Goal: Transaction & Acquisition: Purchase product/service

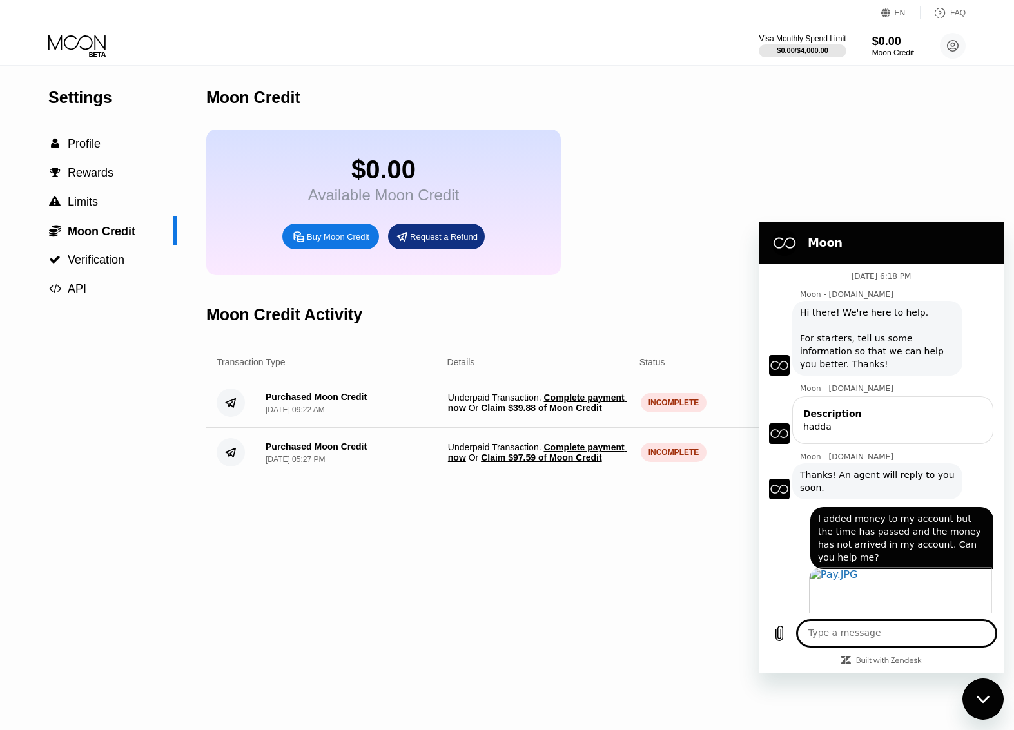
scroll to position [740, 0]
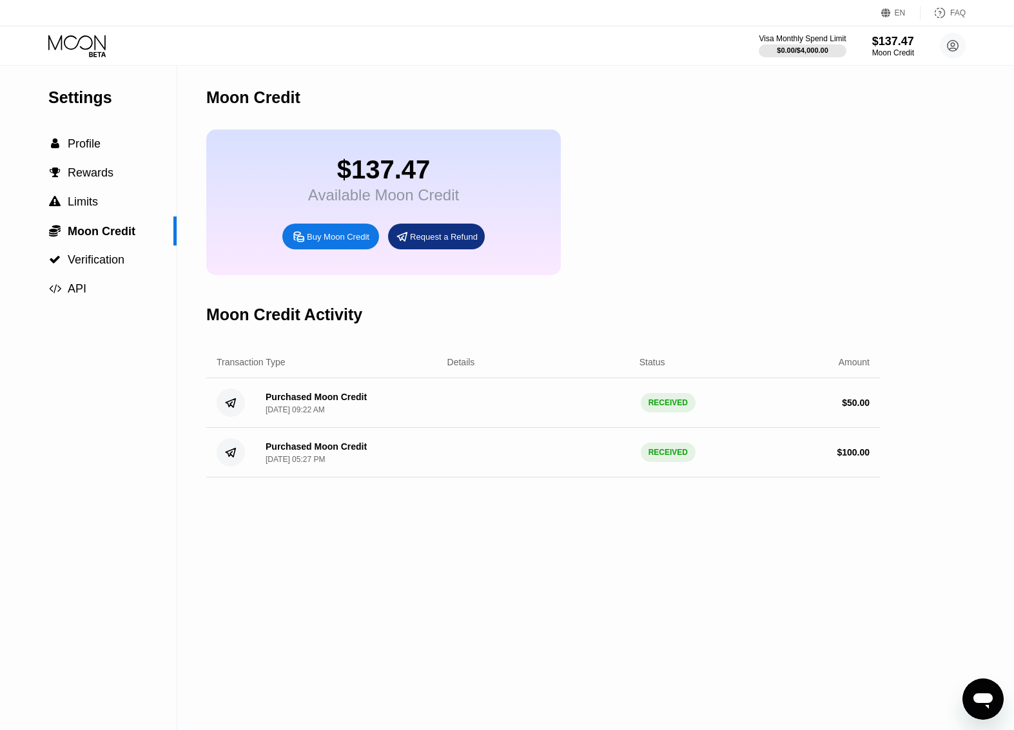
click at [985, 698] on icon "Open messaging window" at bounding box center [982, 700] width 19 height 15
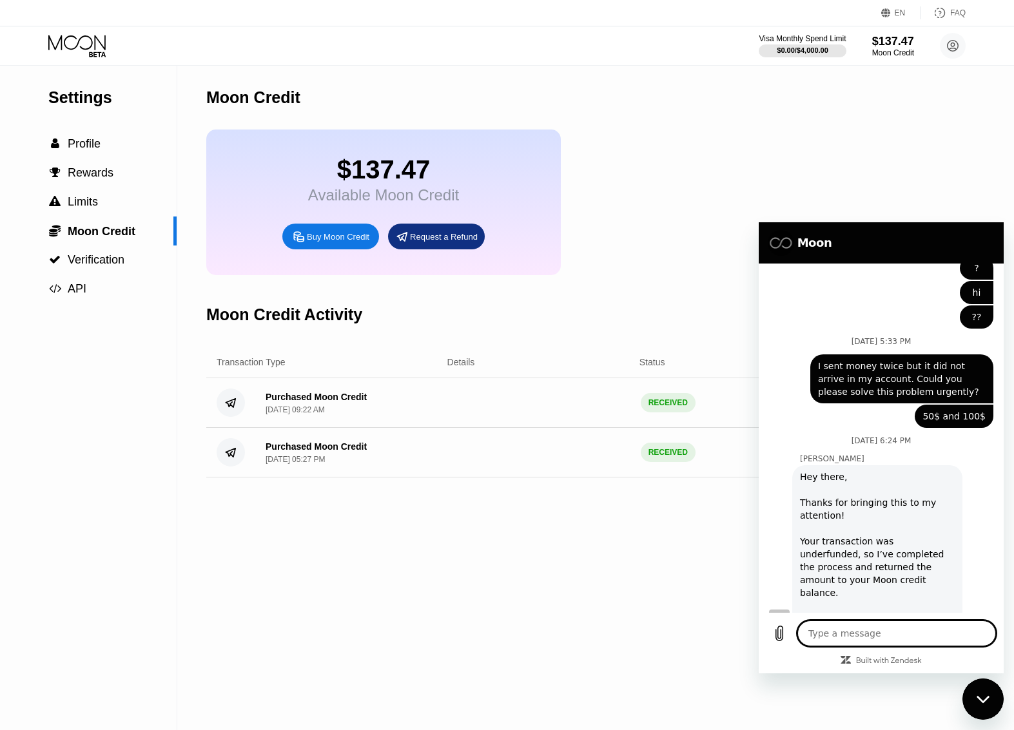
scroll to position [740, 0]
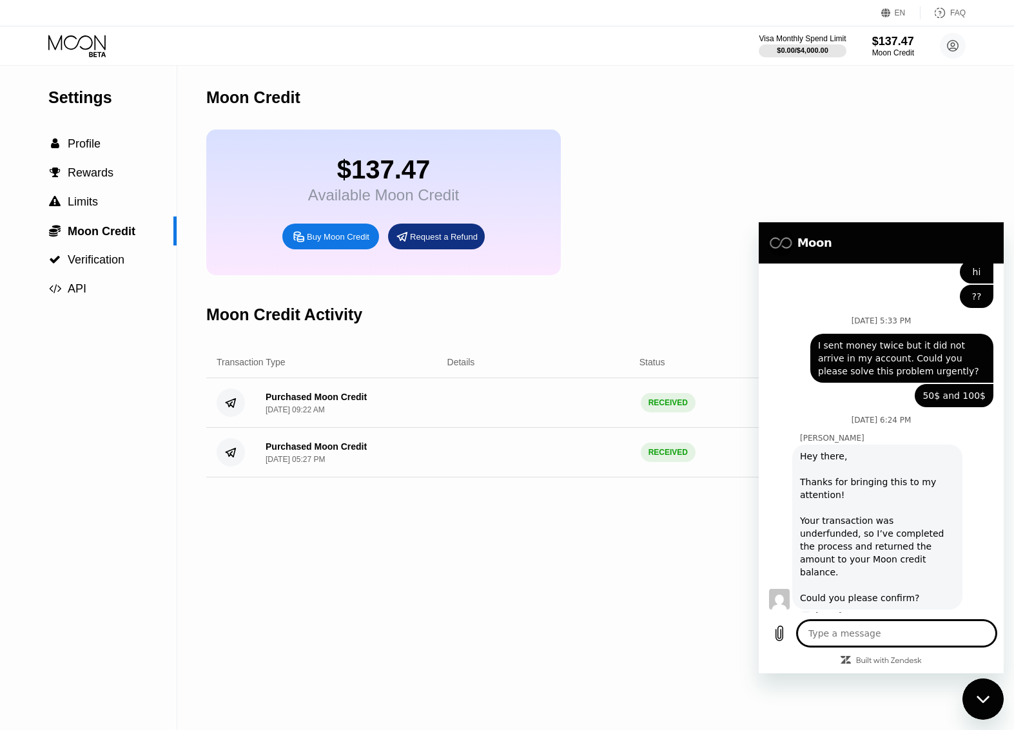
click at [985, 698] on icon "Close messaging window" at bounding box center [983, 699] width 14 height 8
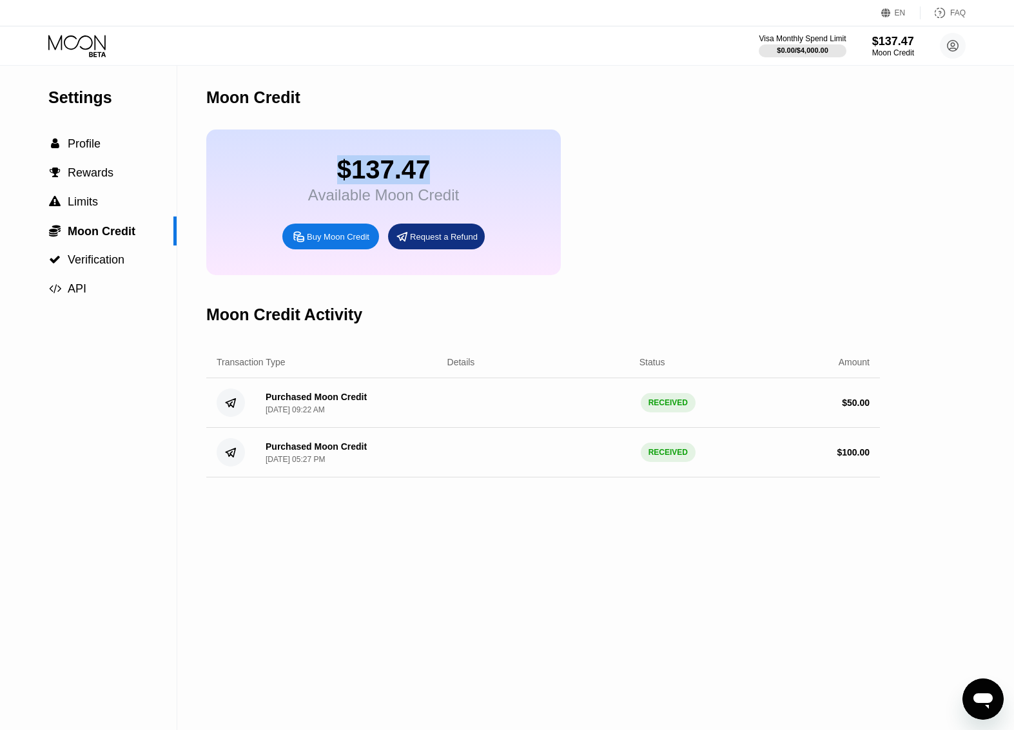
drag, startPoint x: 427, startPoint y: 178, endPoint x: 317, endPoint y: 175, distance: 110.2
click at [317, 175] on div "$137.47" at bounding box center [383, 169] width 151 height 29
click at [985, 702] on icon "Open messaging window" at bounding box center [982, 700] width 19 height 15
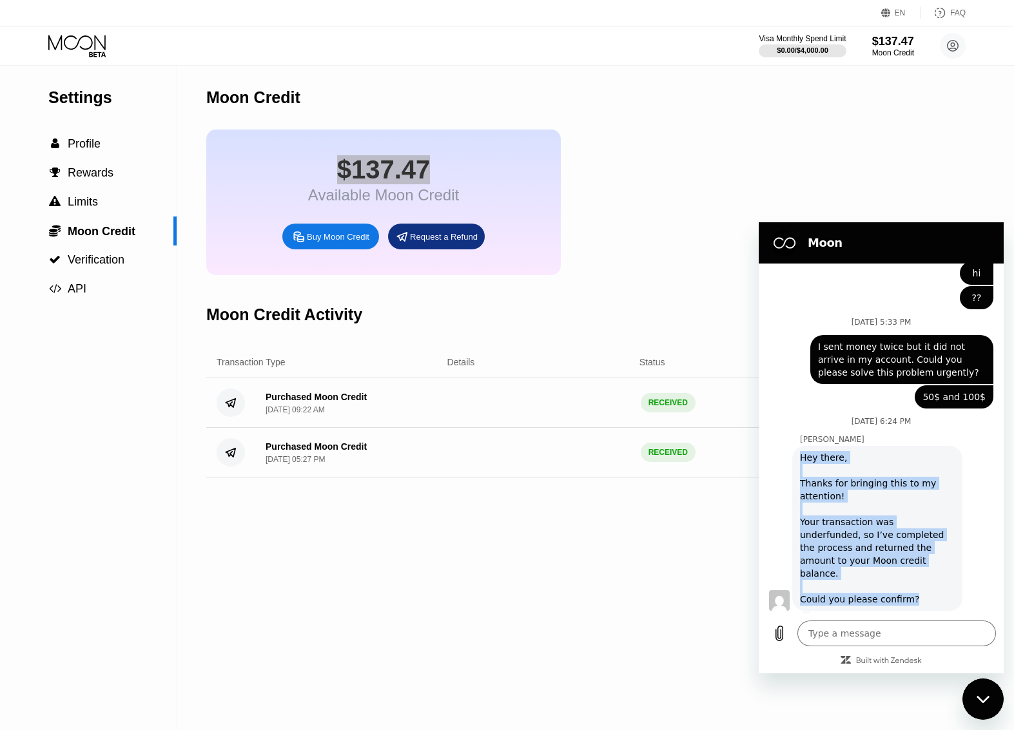
drag, startPoint x: 911, startPoint y: 584, endPoint x: 794, endPoint y: 456, distance: 173.8
click at [794, 456] on div "[PERSON_NAME] says: Hey there, Thanks for bringing this to my attention! Your t…" at bounding box center [877, 528] width 170 height 165
copy div "Hey there, Thanks for bringing this to my attention! Your transaction was under…"
type textarea "x"
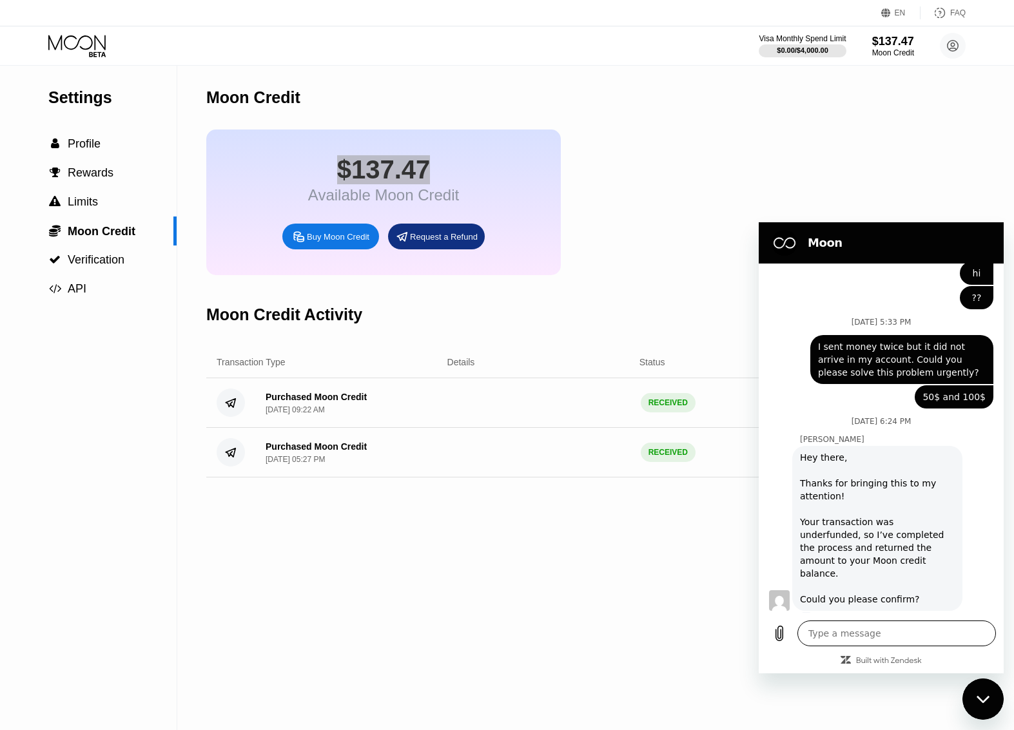
click at [863, 620] on div "Type a message x" at bounding box center [880, 633] width 245 height 41
click at [853, 628] on textarea at bounding box center [896, 633] width 198 height 26
paste textarea "My balance has arrived, thank you."
type textarea "My balance has arrived, thank you."
type textarea "x"
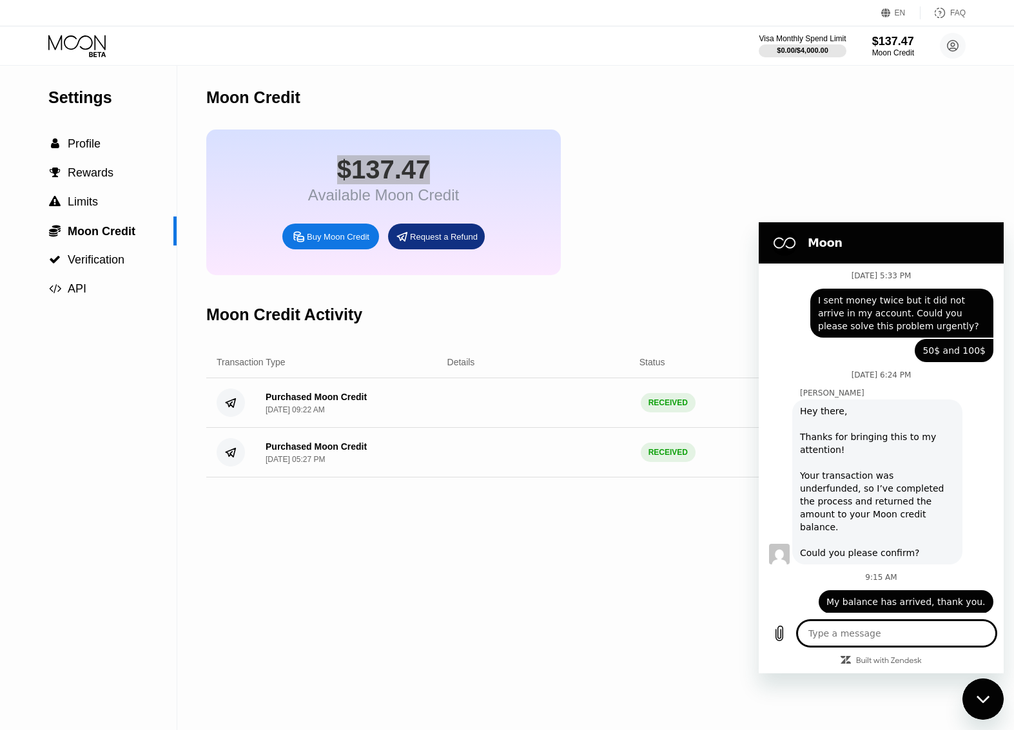
scroll to position [789, 0]
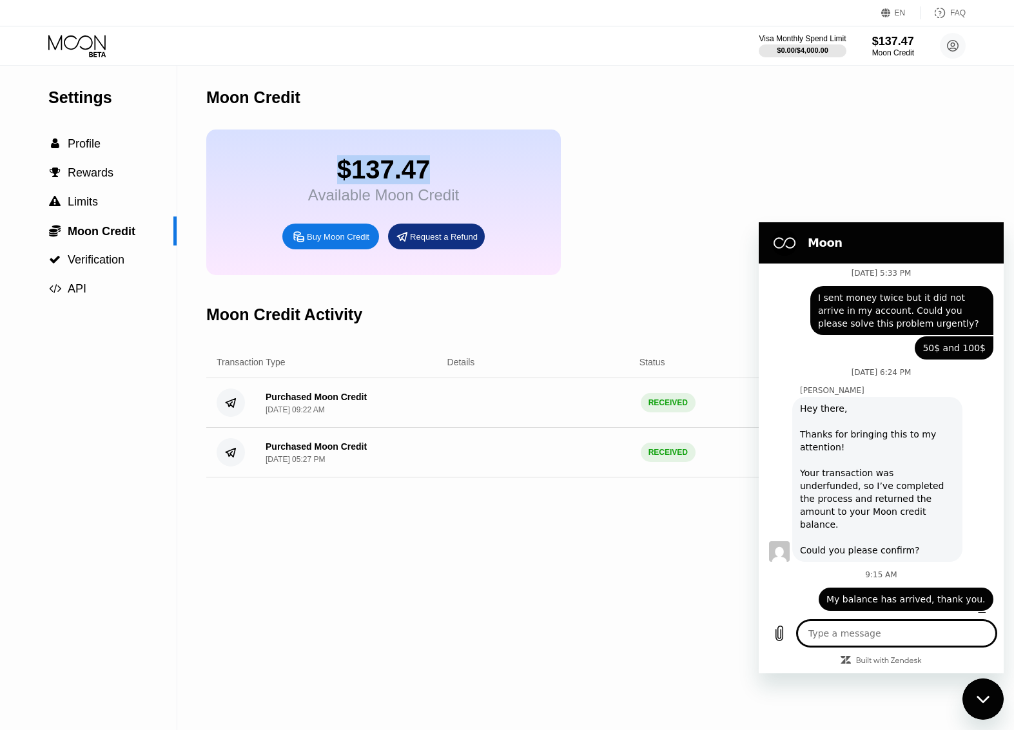
click at [877, 164] on div "$137.47 Available Moon Credit Buy Moon Credit Request a Refund" at bounding box center [542, 203] width 673 height 146
click at [693, 160] on div "$137.47 Available Moon Credit Buy Moon Credit Request a Refund" at bounding box center [542, 203] width 673 height 146
click at [974, 702] on div "Close messaging window" at bounding box center [982, 699] width 39 height 39
type textarea "x"
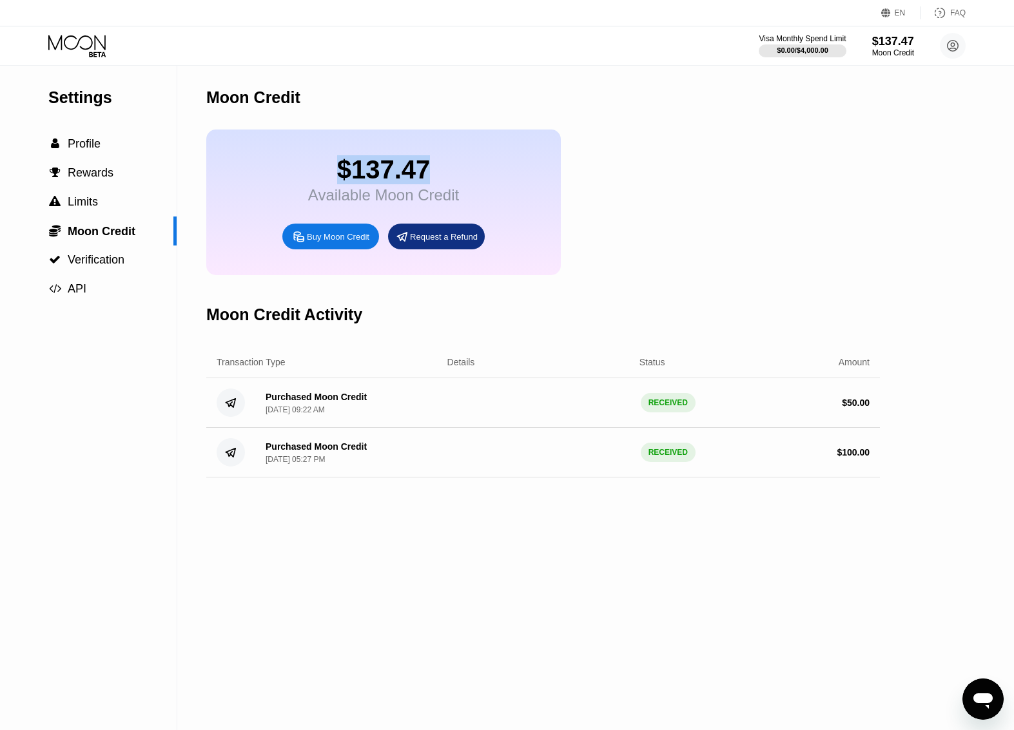
click at [633, 202] on div "$137.47 Available Moon Credit Buy Moon Credit Request a Refund" at bounding box center [542, 203] width 673 height 146
click at [708, 142] on div "$137.47 Available Moon Credit Buy Moon Credit Request a Refund" at bounding box center [542, 203] width 673 height 146
click at [816, 47] on div "$0.00 / $4,000.00" at bounding box center [802, 50] width 52 height 8
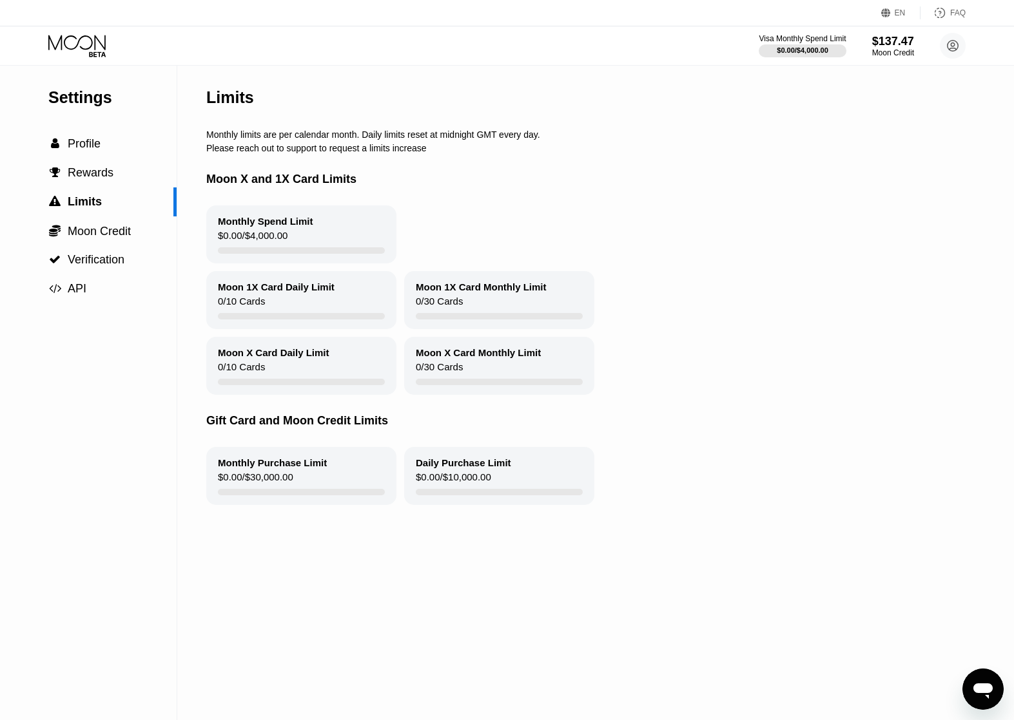
click at [91, 50] on icon at bounding box center [78, 46] width 60 height 23
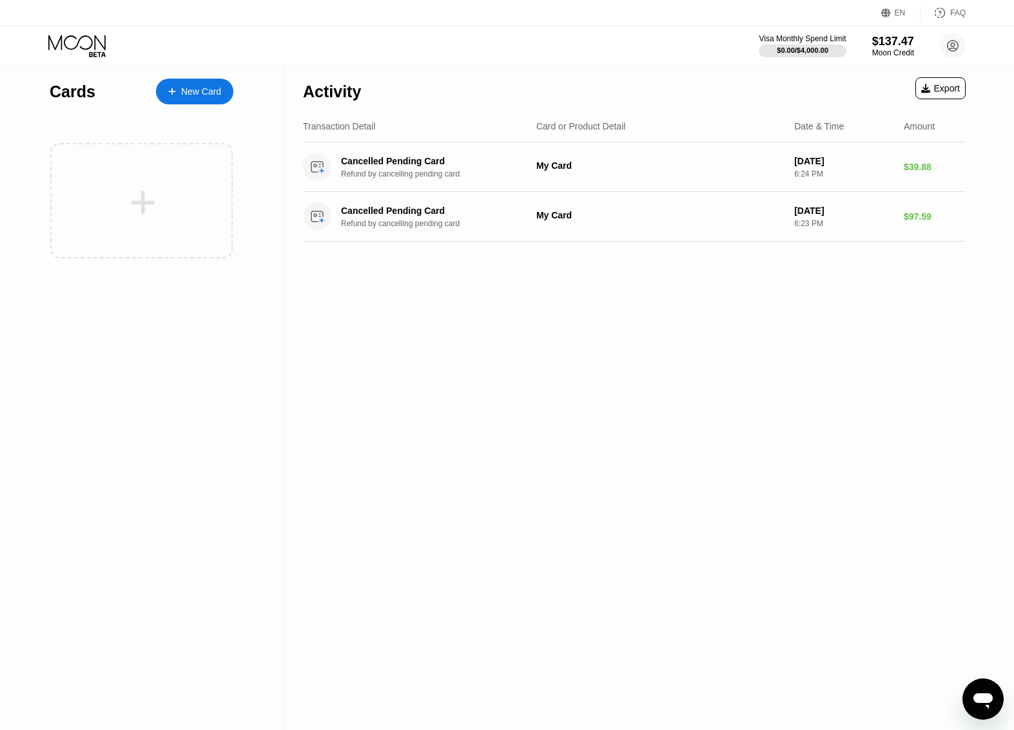
click at [202, 93] on div "New Card" at bounding box center [201, 91] width 40 height 11
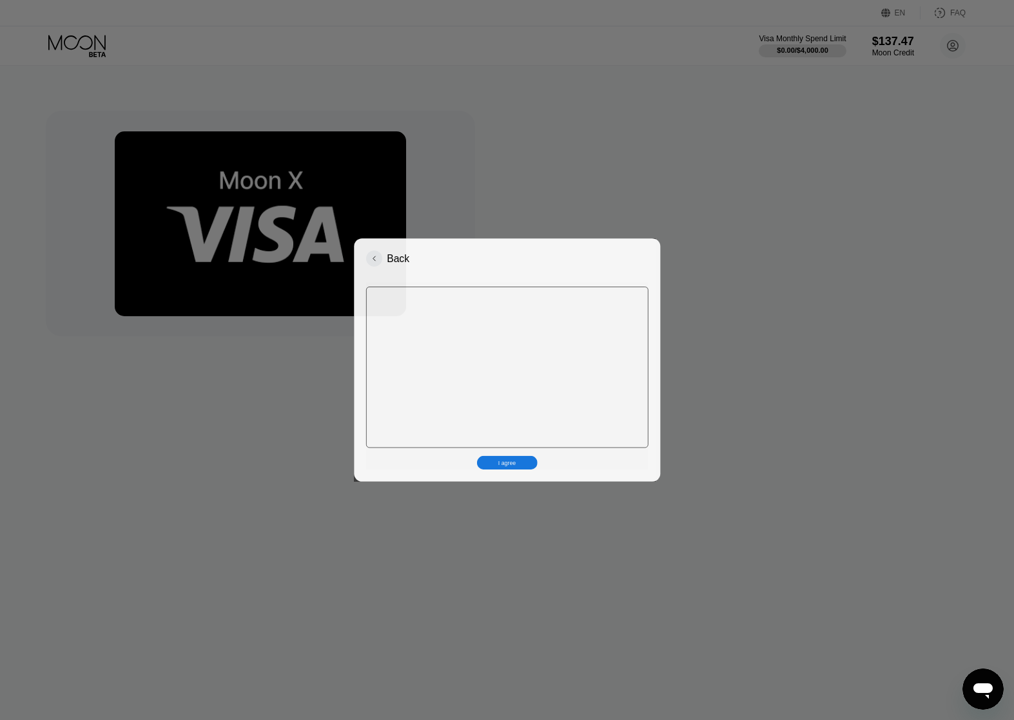
scroll to position [789, 0]
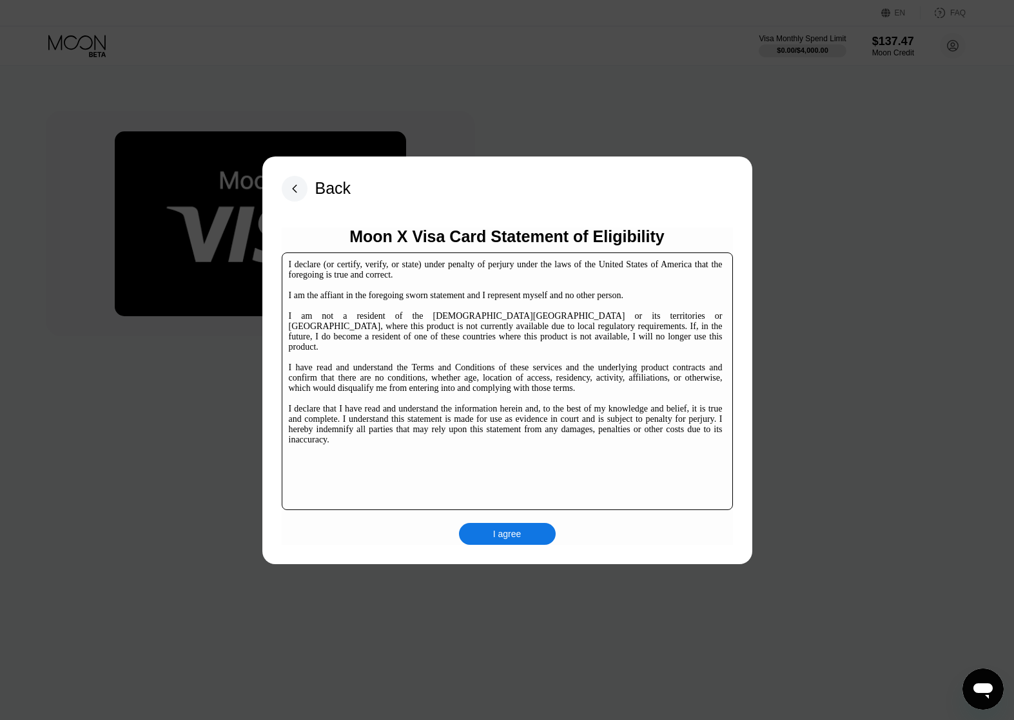
click at [504, 540] on div "I agree" at bounding box center [507, 534] width 28 height 12
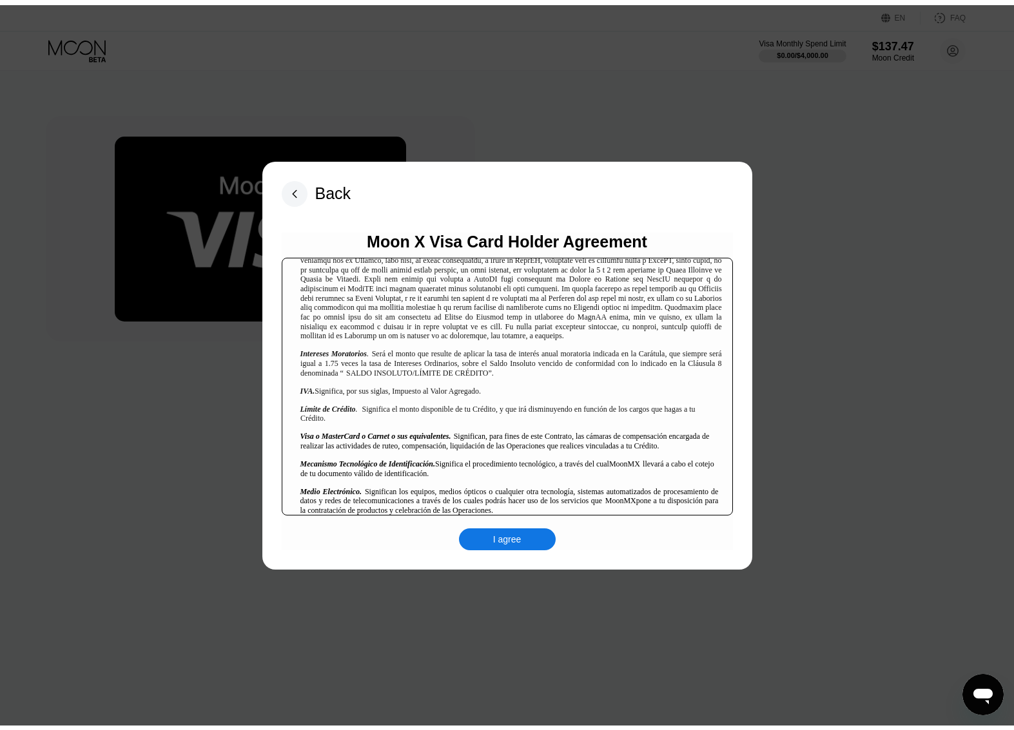
scroll to position [967, 0]
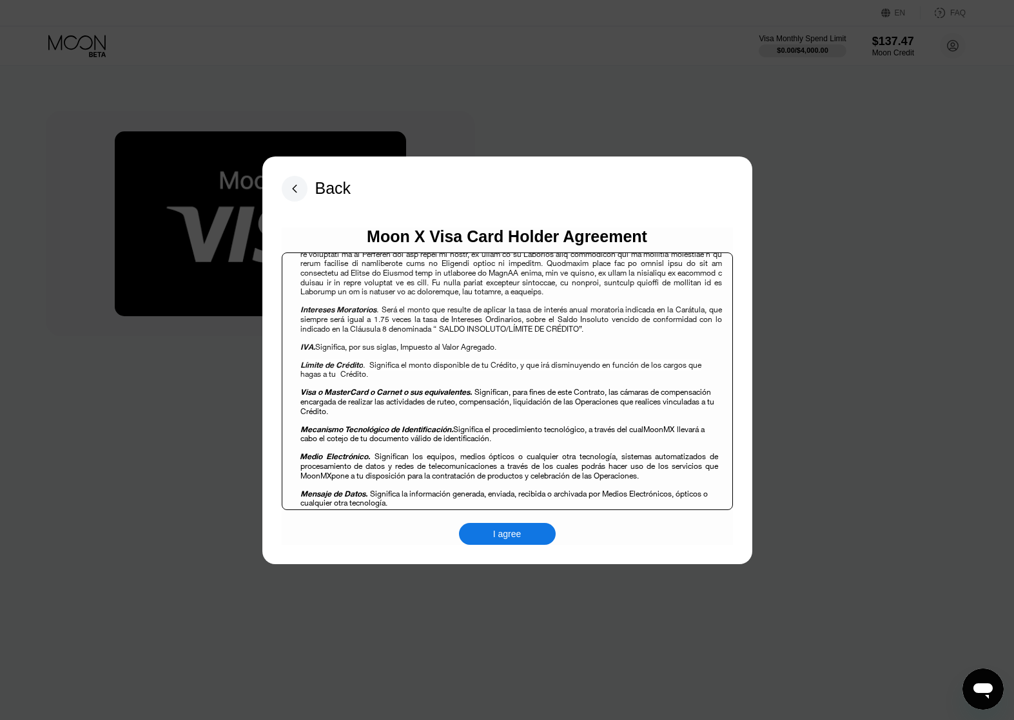
click at [504, 525] on div "I agree" at bounding box center [507, 534] width 97 height 22
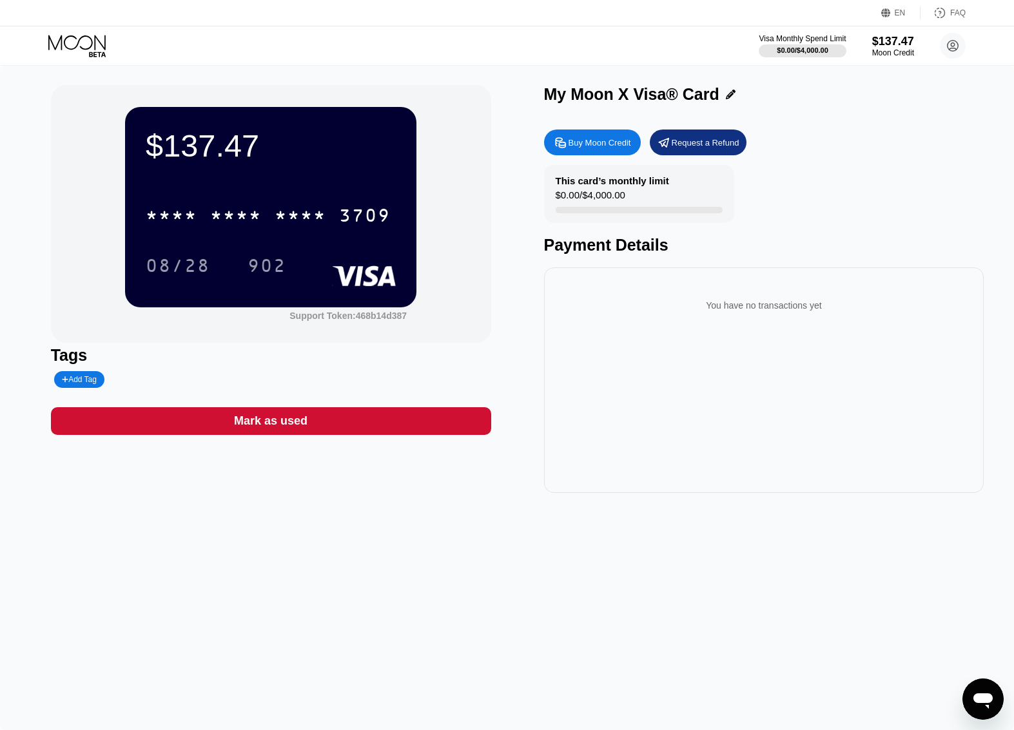
click at [584, 145] on div "Buy Moon Credit" at bounding box center [599, 142] width 63 height 11
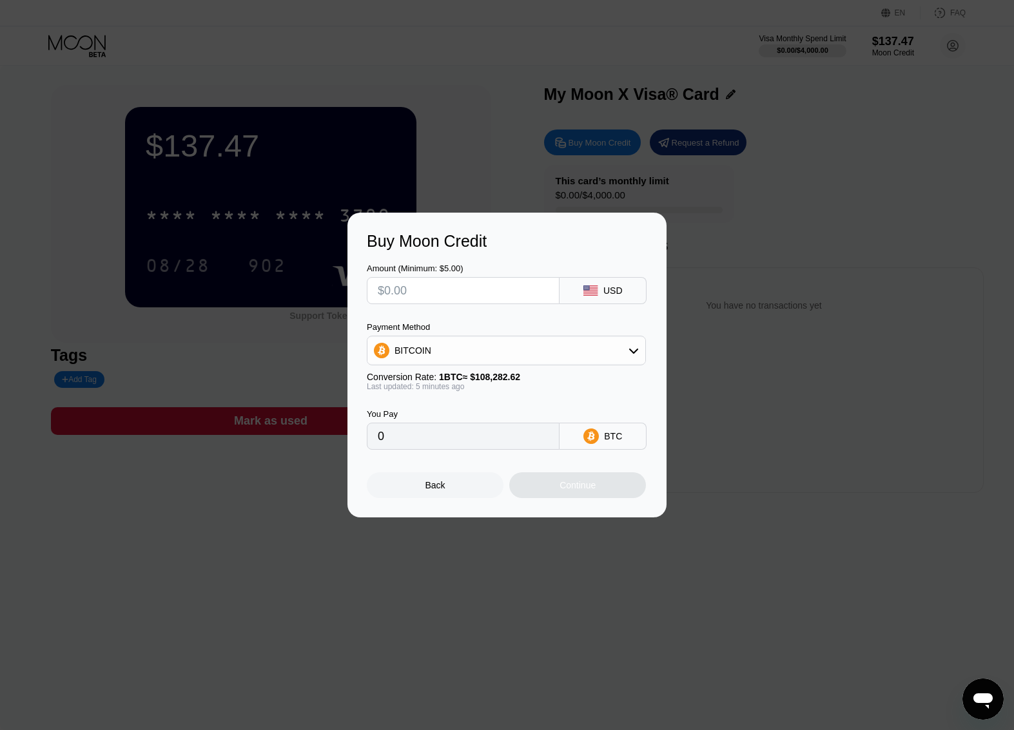
click at [722, 220] on div "Buy Moon Credit Amount (Minimum: $5.00) USD Payment Method BITCOIN Conversion R…" at bounding box center [507, 365] width 1014 height 305
click at [439, 490] on div "Back" at bounding box center [435, 485] width 20 height 10
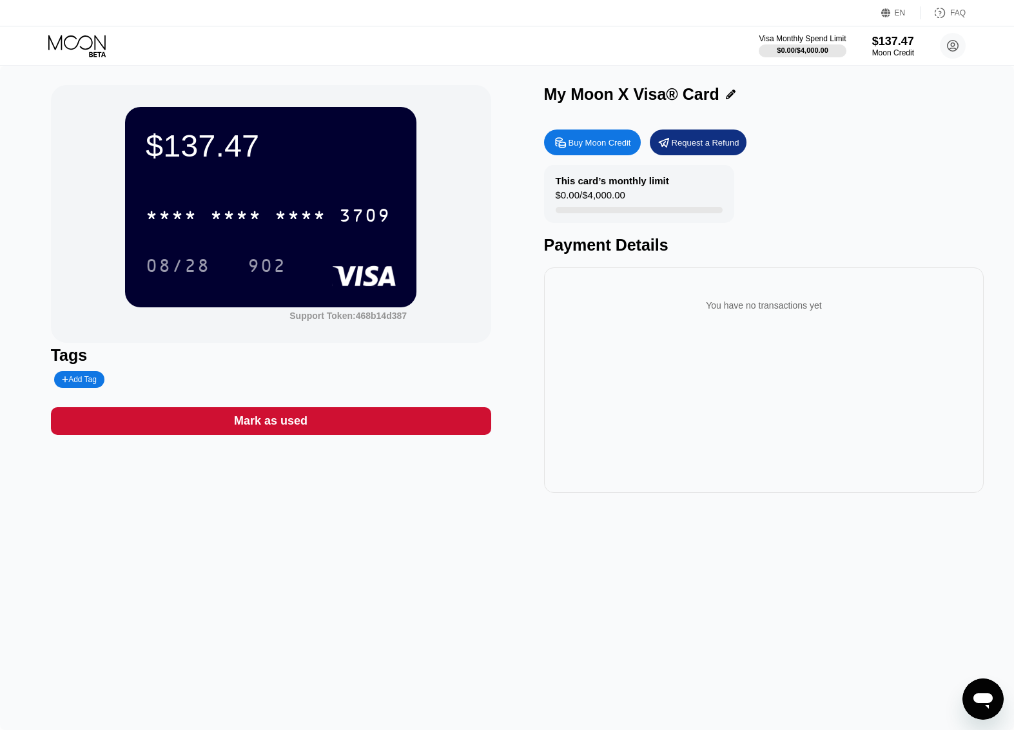
click at [600, 139] on div "Buy Moon Credit" at bounding box center [599, 142] width 63 height 11
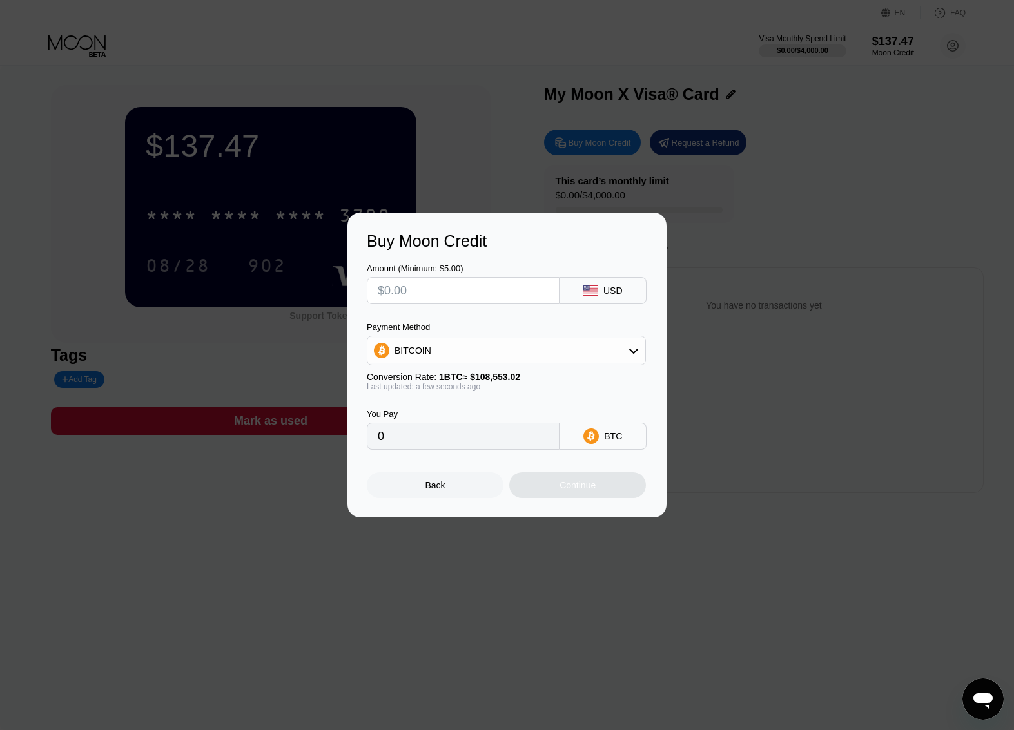
click at [479, 293] on input "text" at bounding box center [463, 291] width 171 height 26
type input "$4"
type input "0.00003685"
type input "$40"
type input "0.00036849"
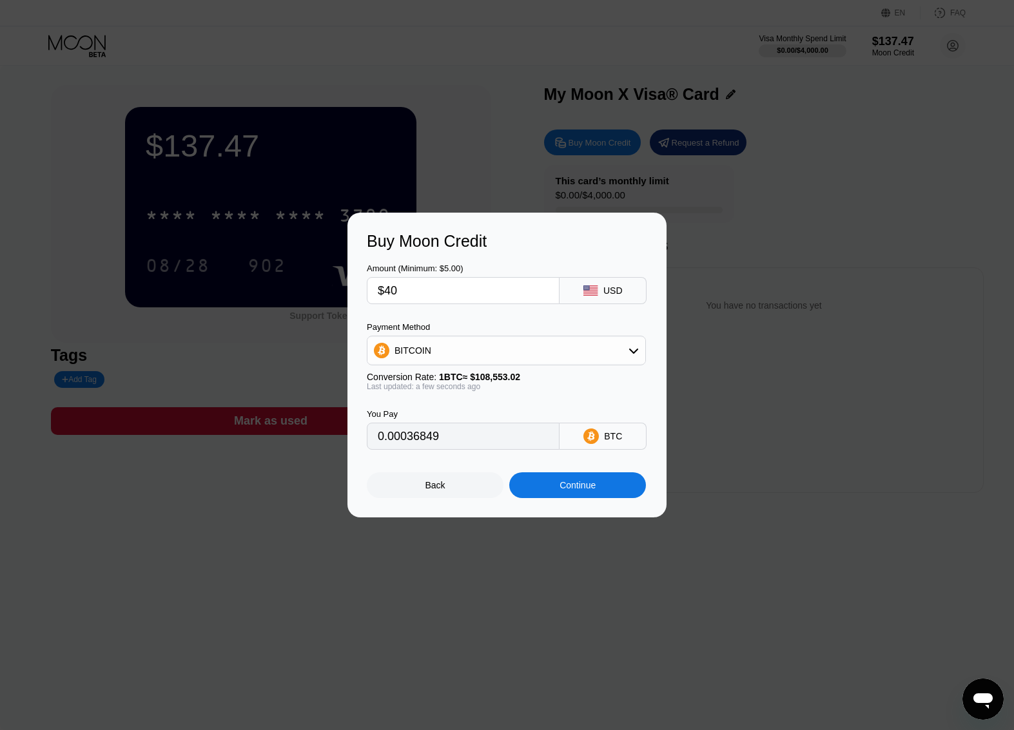
type input "$40"
click at [637, 351] on icon at bounding box center [633, 350] width 10 height 10
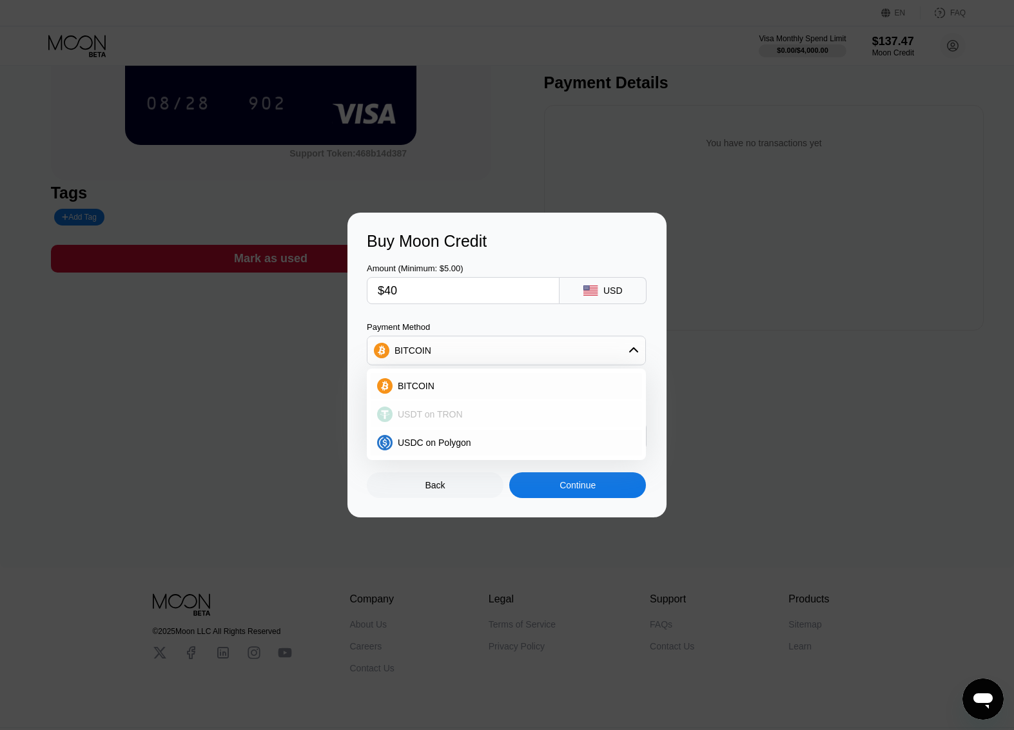
scroll to position [193, 0]
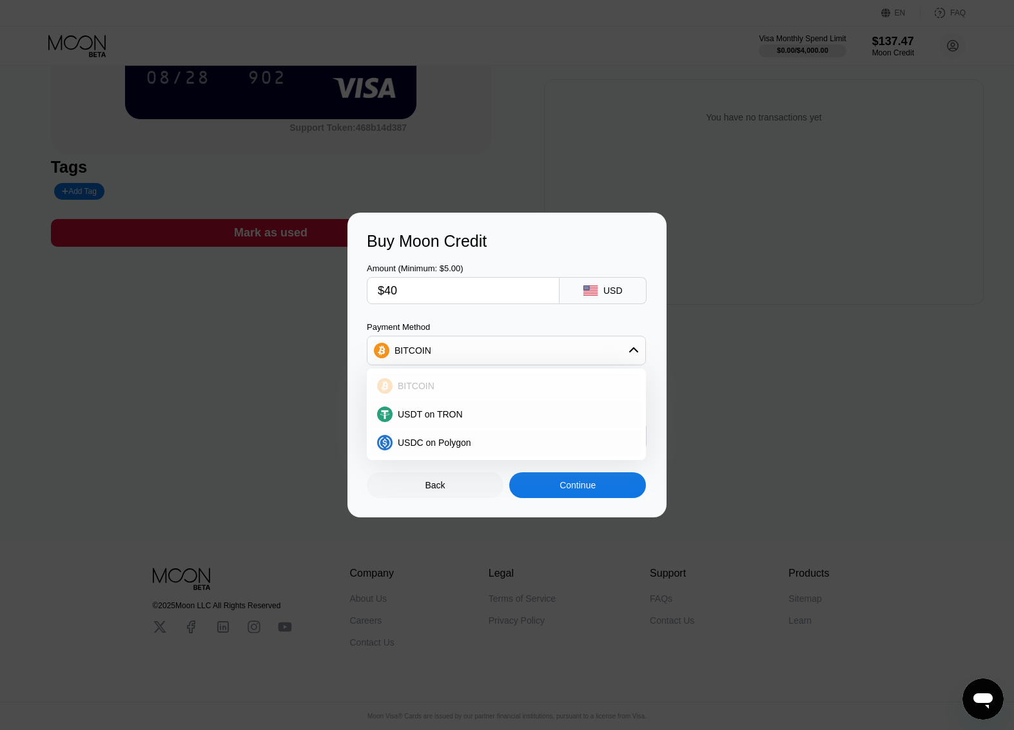
click at [437, 387] on div "BITCOIN" at bounding box center [513, 386] width 243 height 10
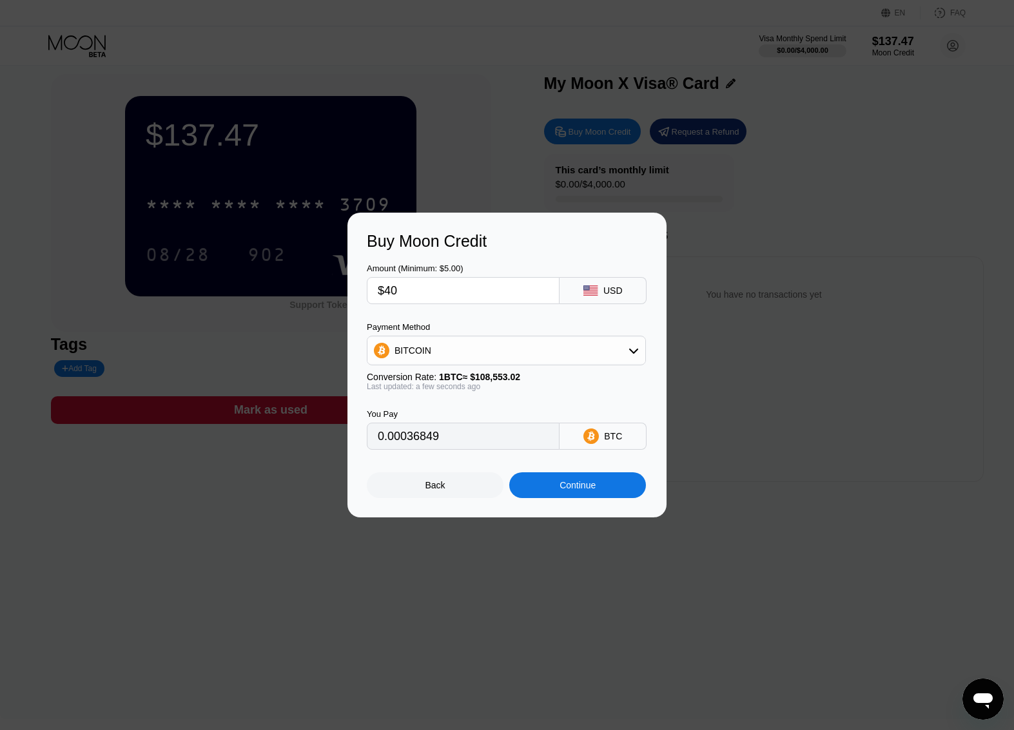
scroll to position [0, 0]
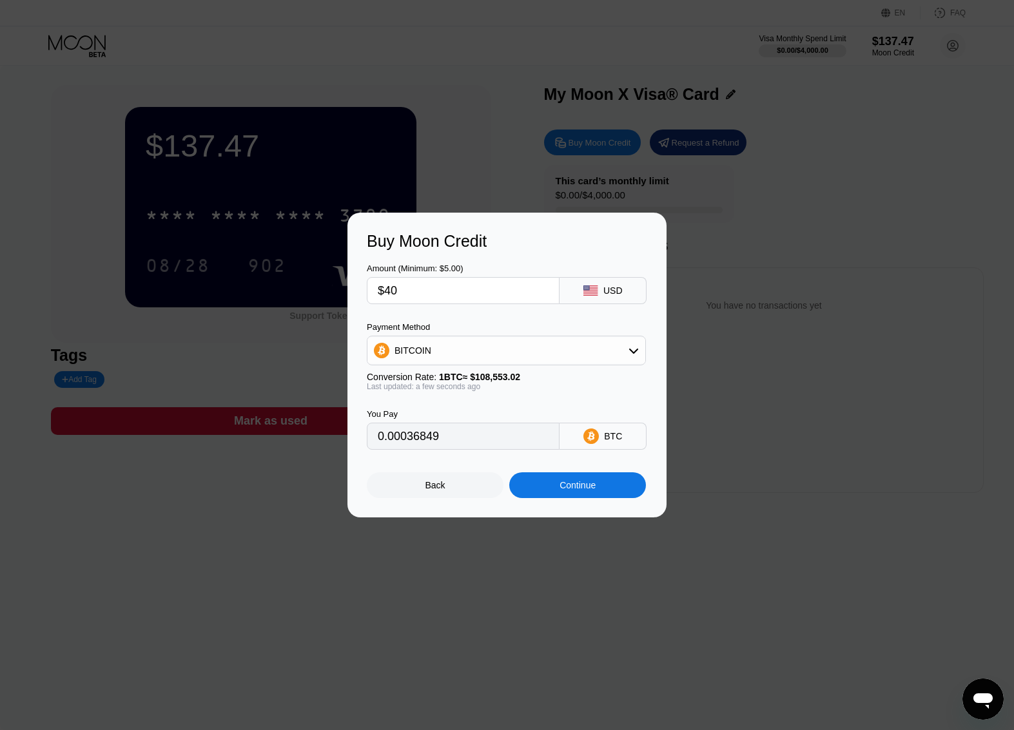
click at [439, 490] on div "Back" at bounding box center [435, 485] width 20 height 10
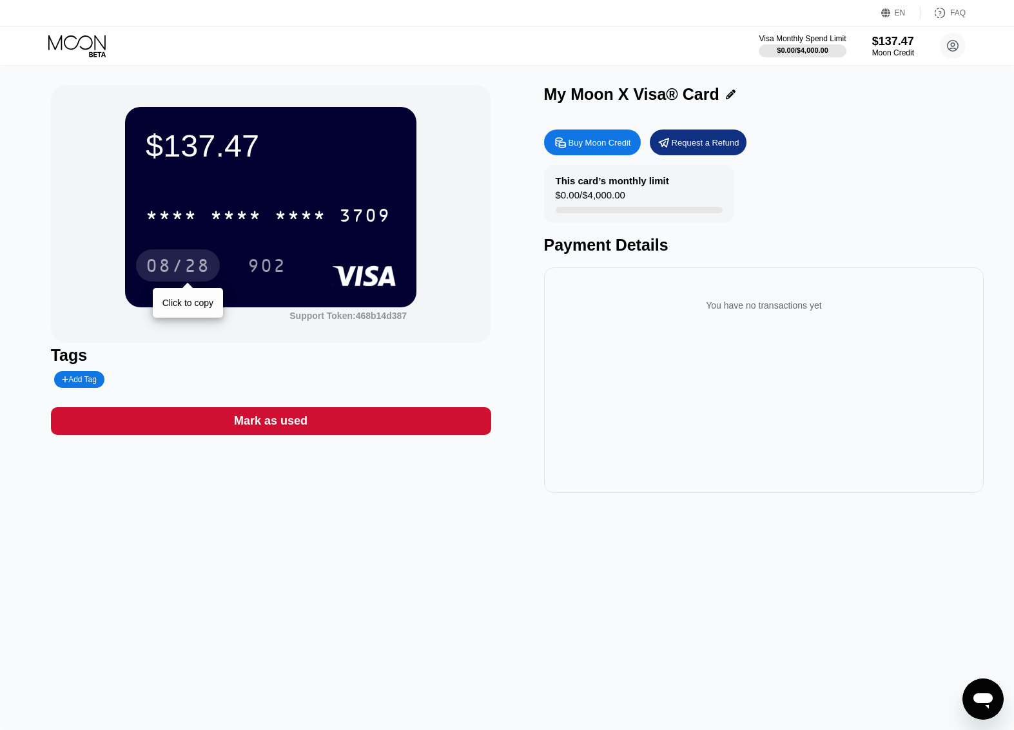
scroll to position [789, 0]
click at [90, 50] on icon at bounding box center [78, 46] width 60 height 23
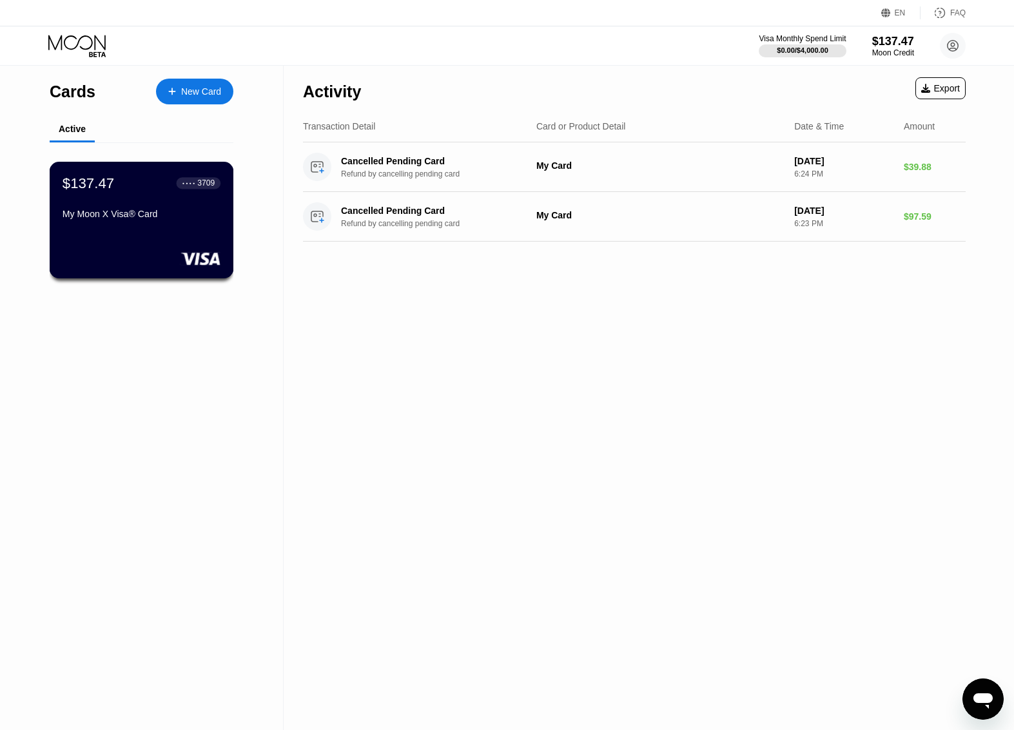
click at [158, 236] on div "$137.47 ● ● ● ● 3709 My Moon X Visa® Card" at bounding box center [142, 220] width 184 height 117
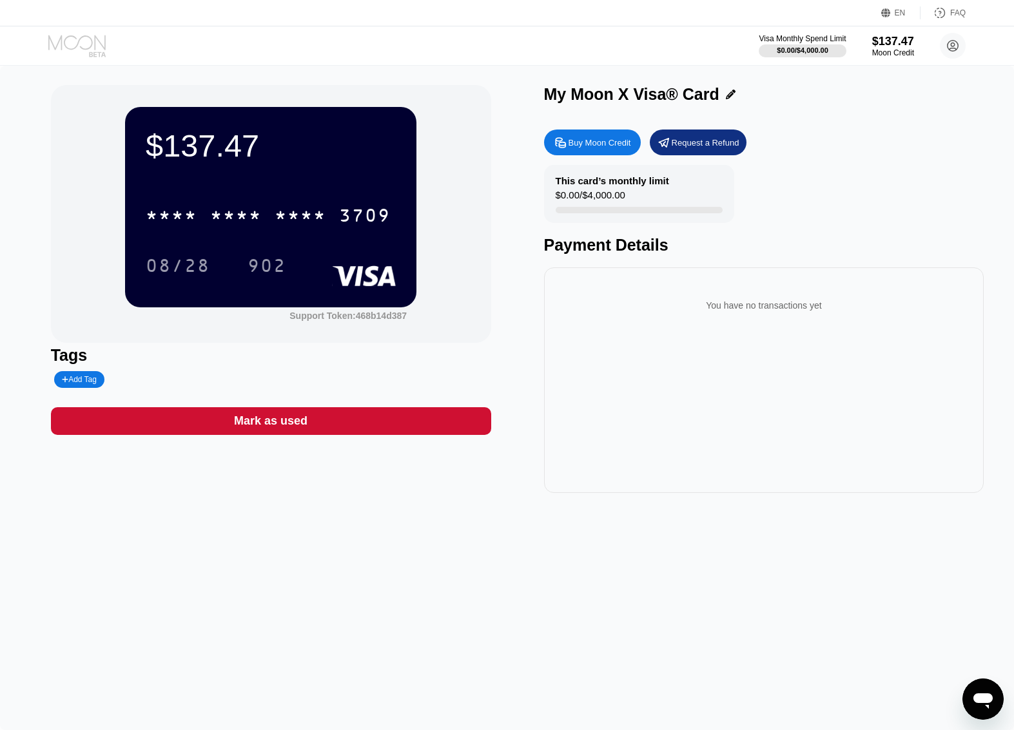
click at [82, 45] on icon at bounding box center [78, 46] width 60 height 23
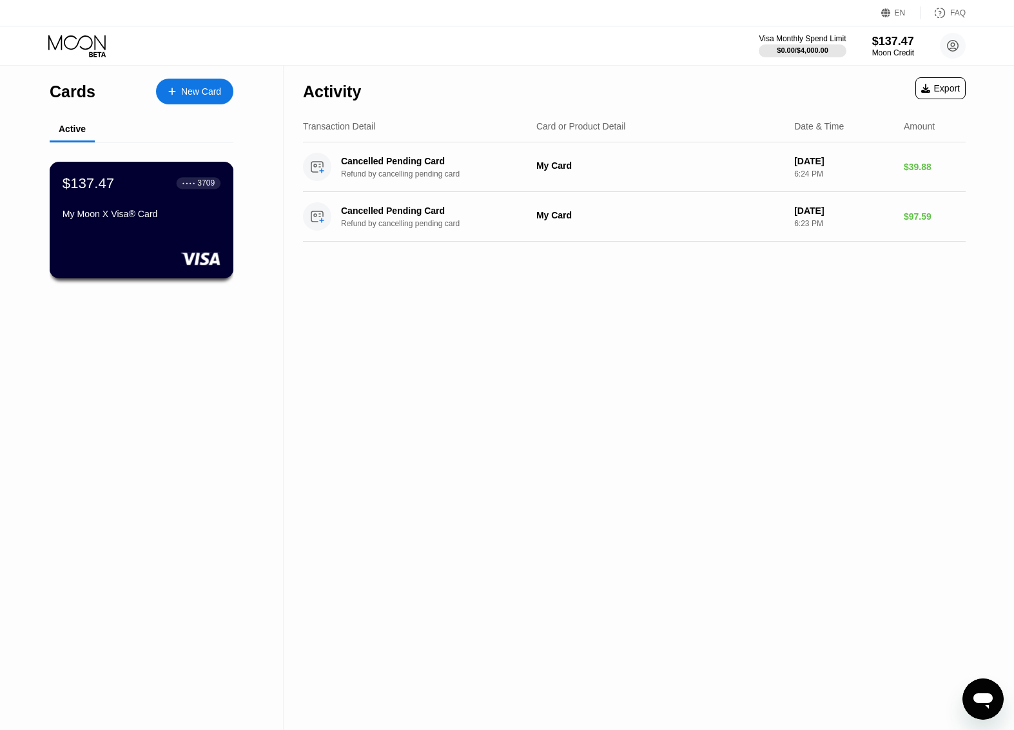
click at [169, 224] on div "My Moon X Visa® Card" at bounding box center [142, 216] width 158 height 15
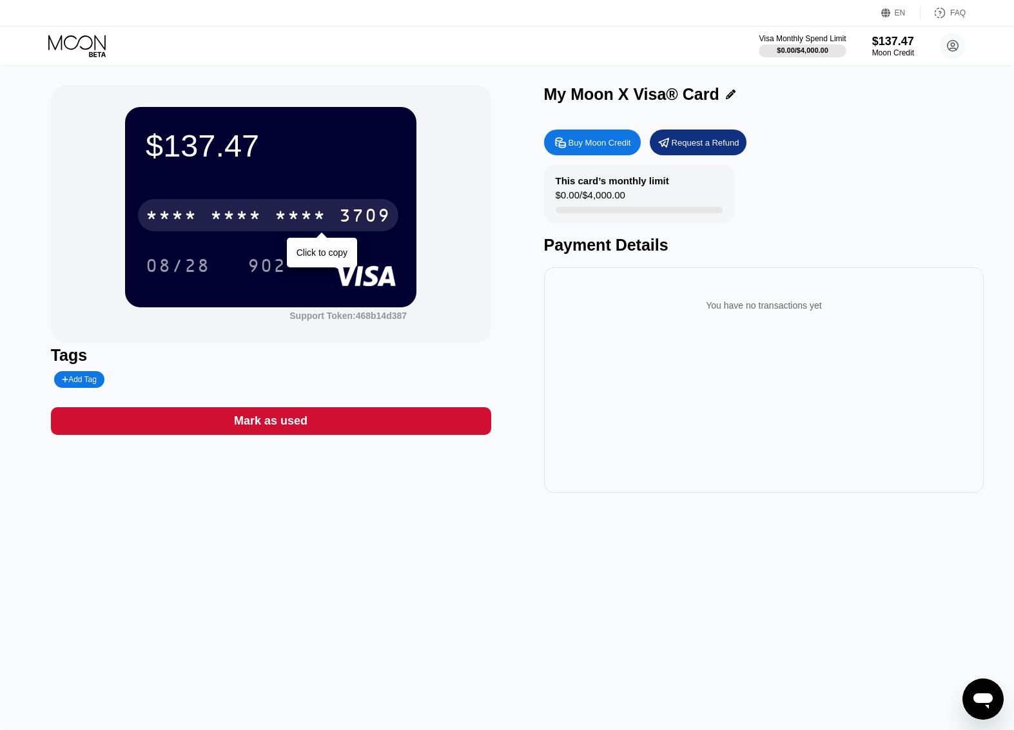
click at [372, 218] on div "3709" at bounding box center [365, 217] width 52 height 21
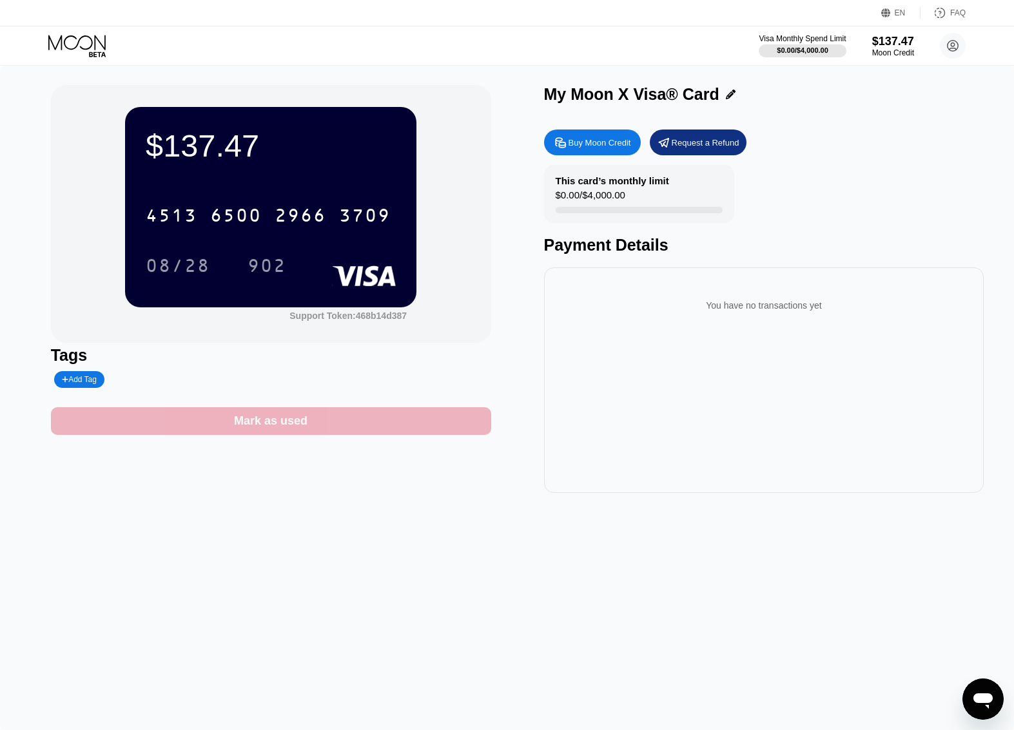
click at [289, 428] on div "Mark as used" at bounding box center [270, 421] width 73 height 15
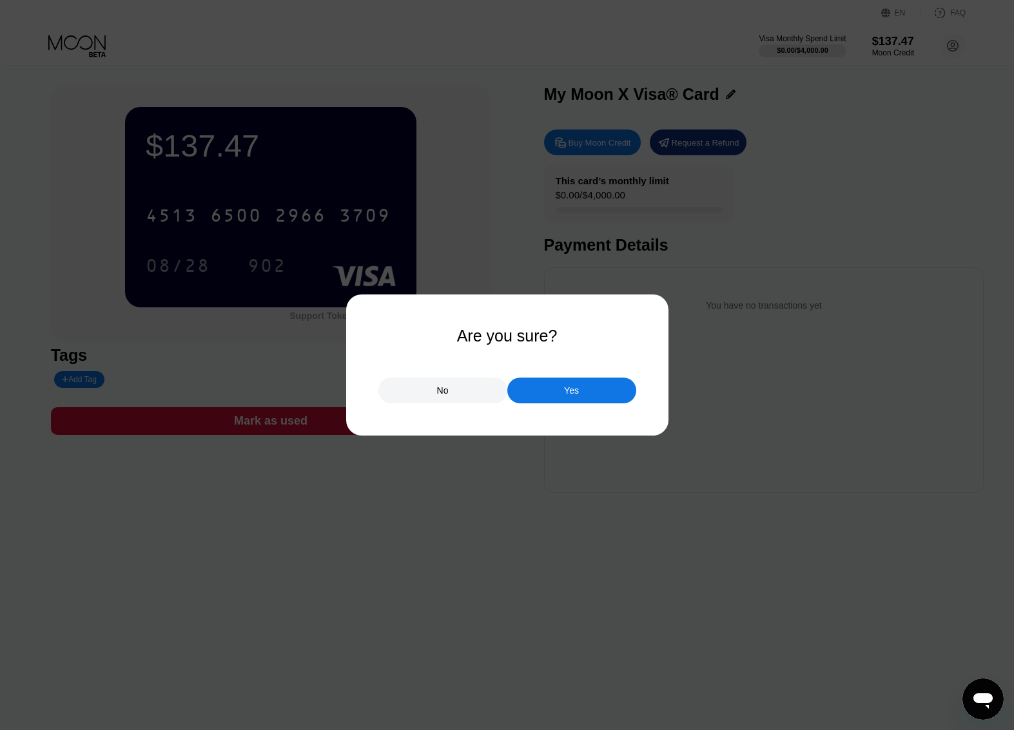
click at [443, 387] on div "No" at bounding box center [443, 391] width 12 height 12
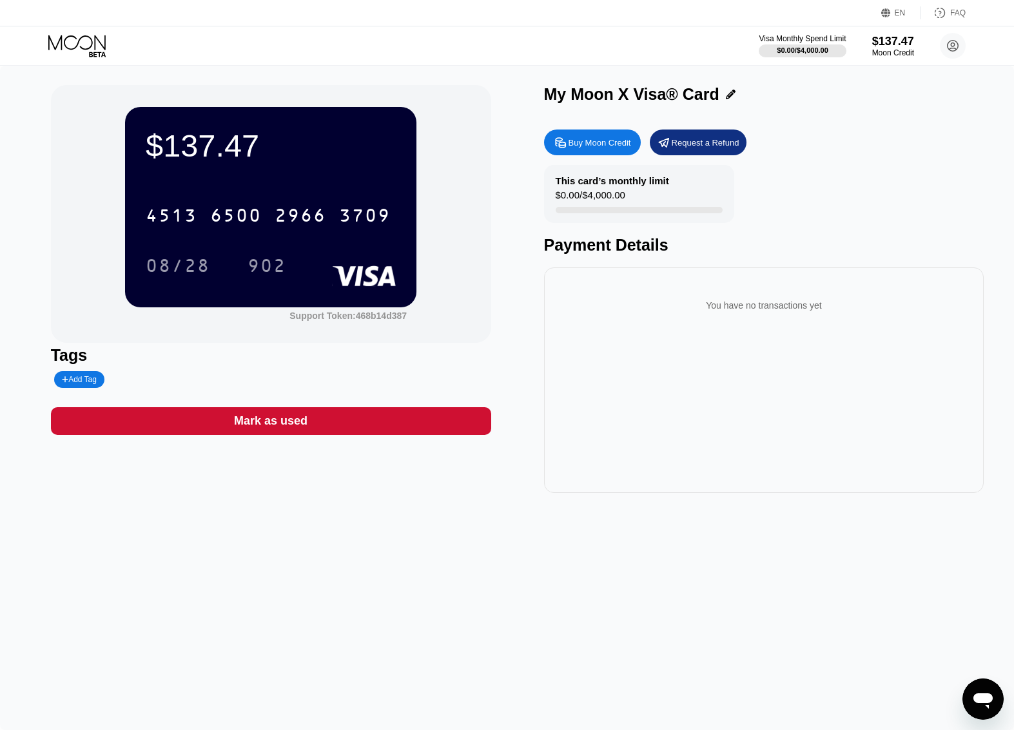
scroll to position [789, 0]
click at [103, 46] on icon at bounding box center [76, 42] width 57 height 15
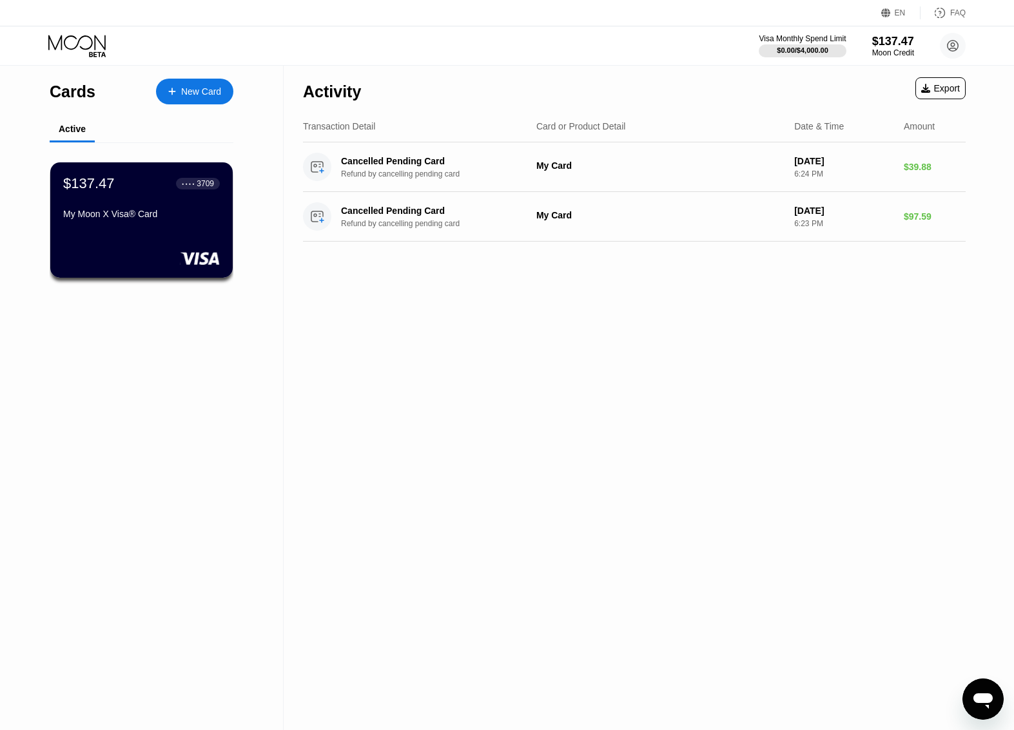
scroll to position [789, 0]
